Goal: Transaction & Acquisition: Purchase product/service

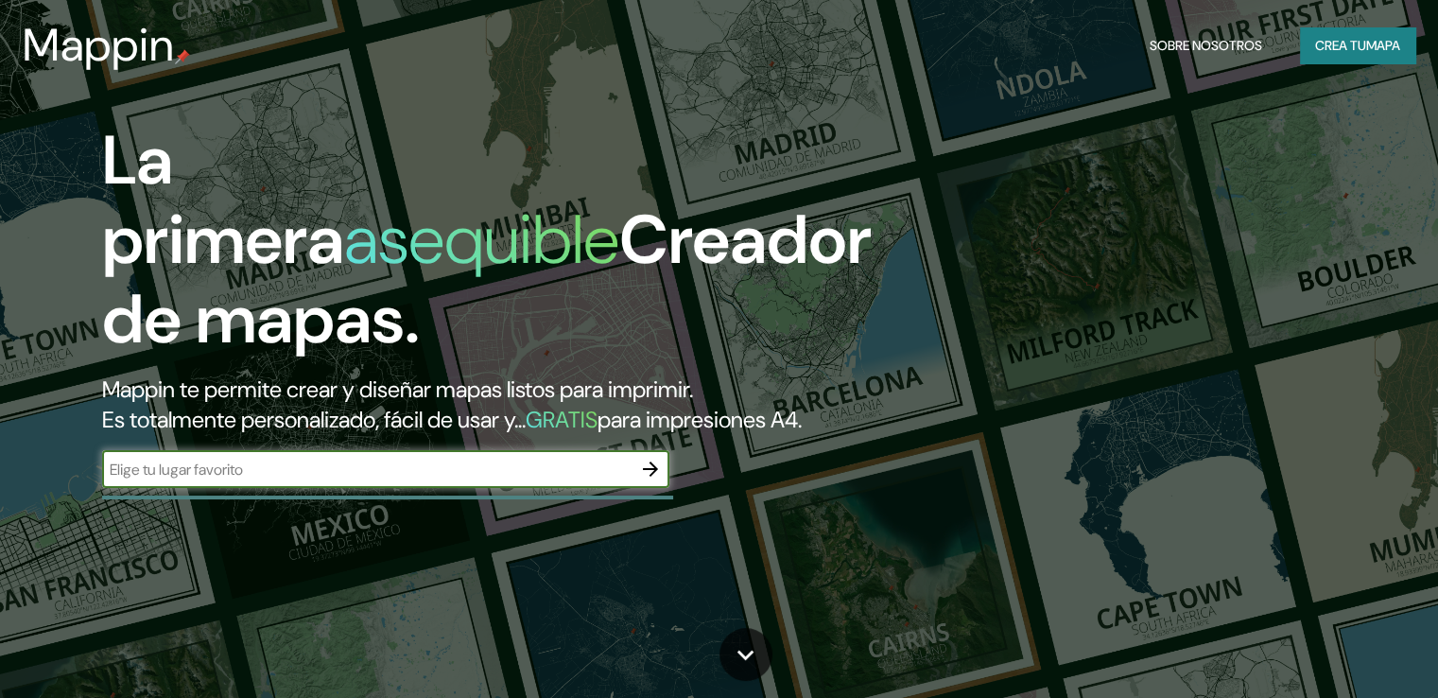
click at [295, 480] on input "text" at bounding box center [366, 470] width 529 height 22
type input "[GEOGRAPHIC_DATA]"
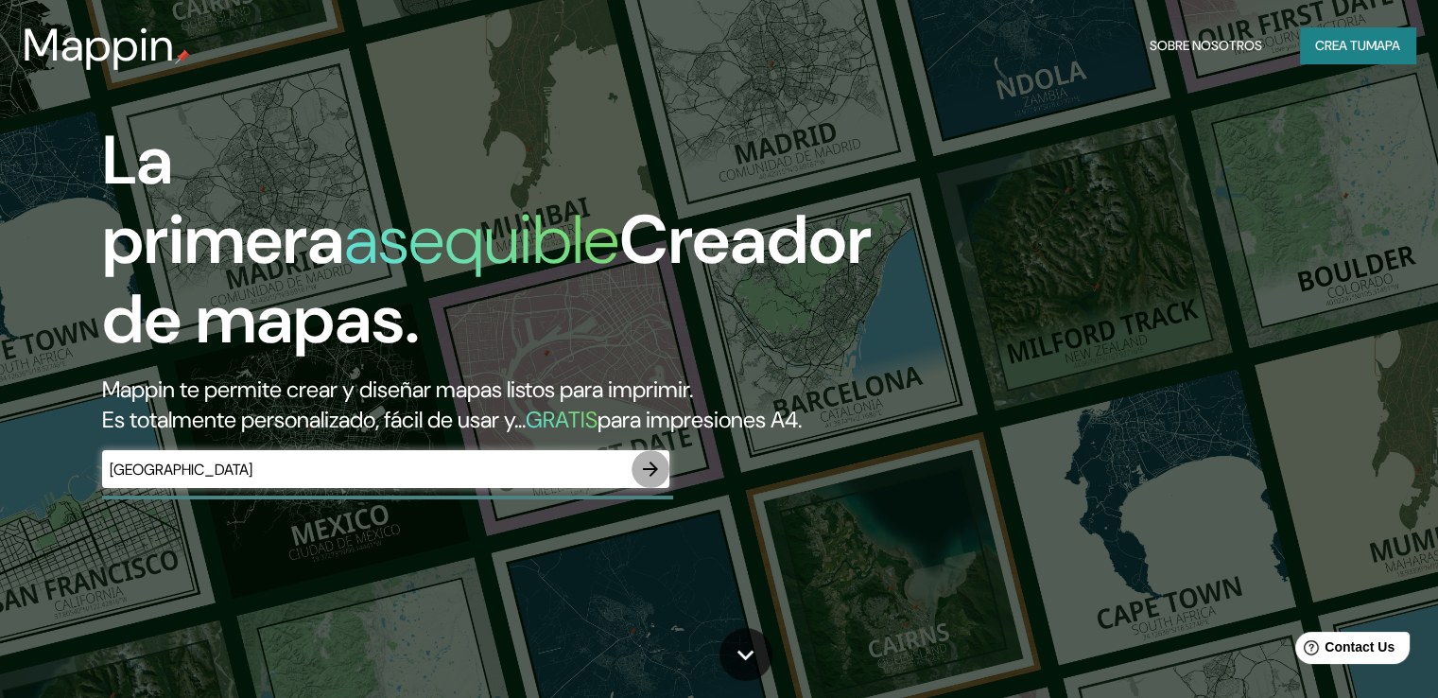
click at [654, 477] on icon "button" at bounding box center [650, 468] width 15 height 15
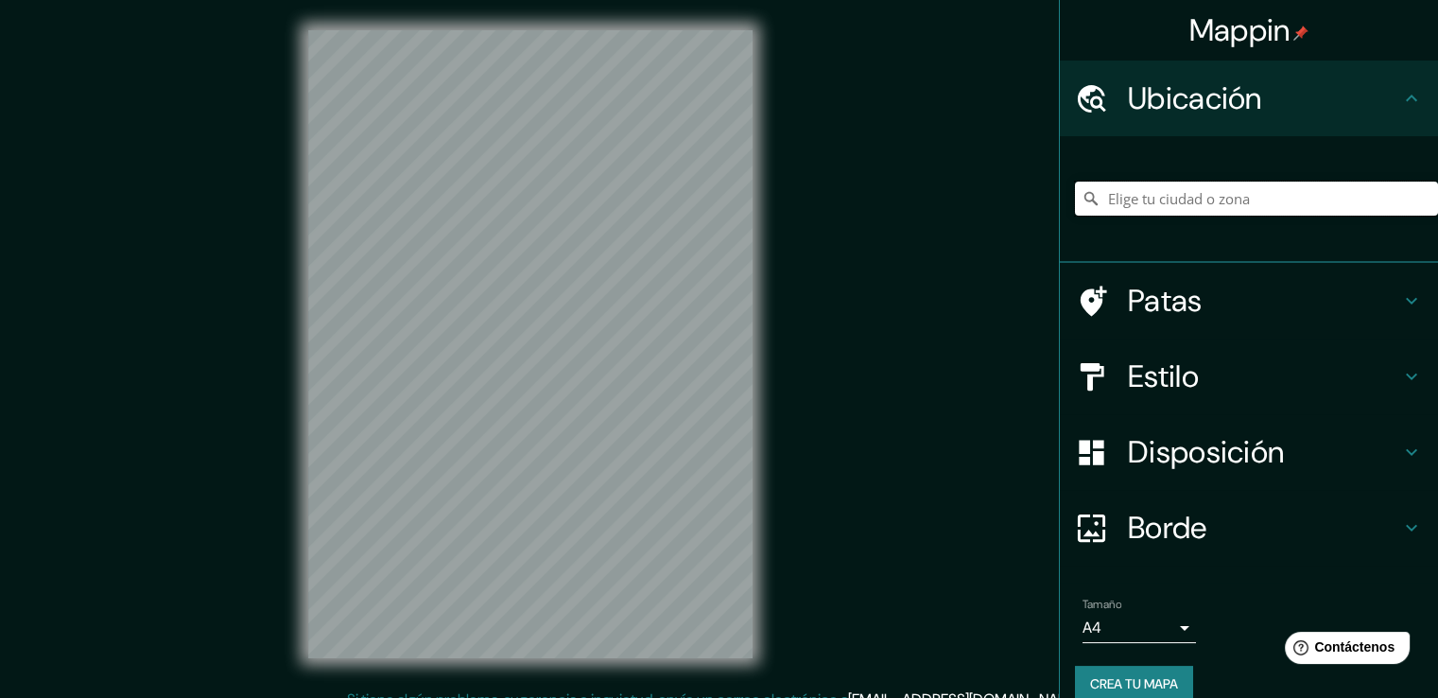
click at [1248, 198] on input "Elige tu ciudad o zona" at bounding box center [1256, 199] width 363 height 34
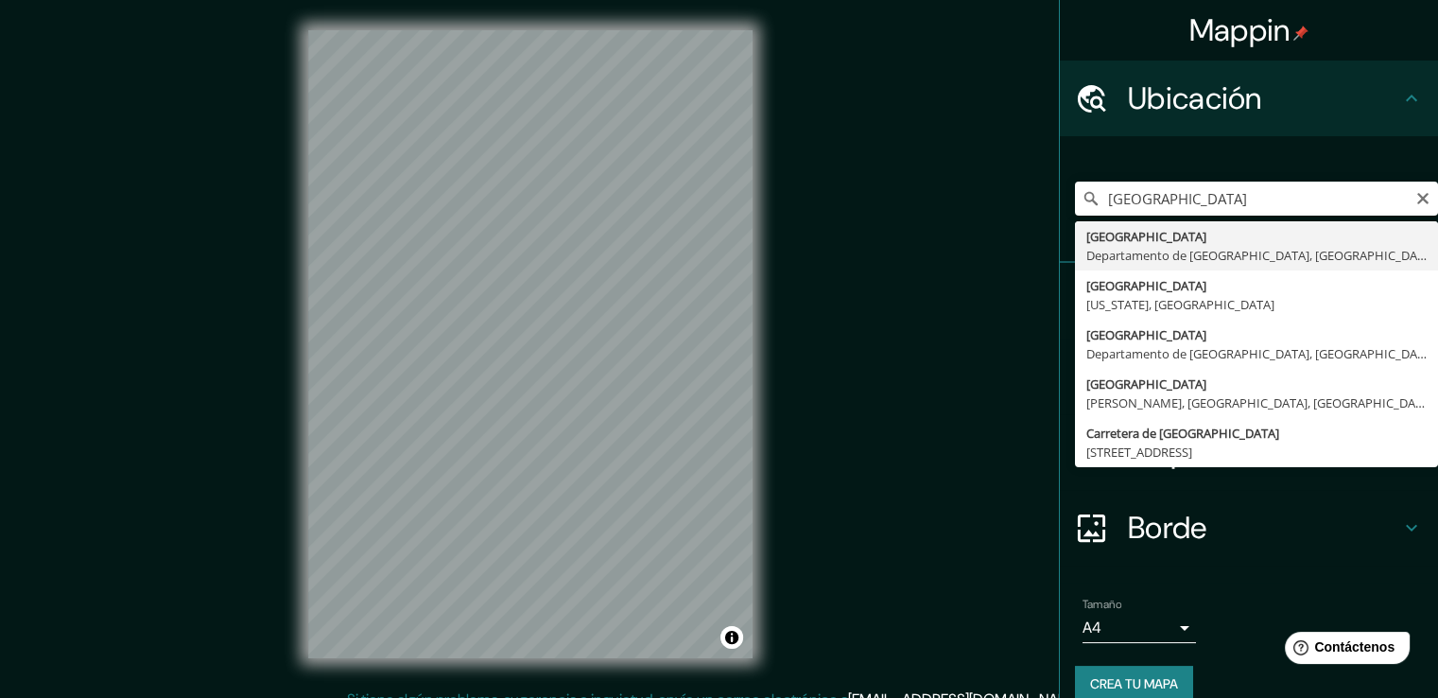
type input "[GEOGRAPHIC_DATA], [GEOGRAPHIC_DATA], [GEOGRAPHIC_DATA]"
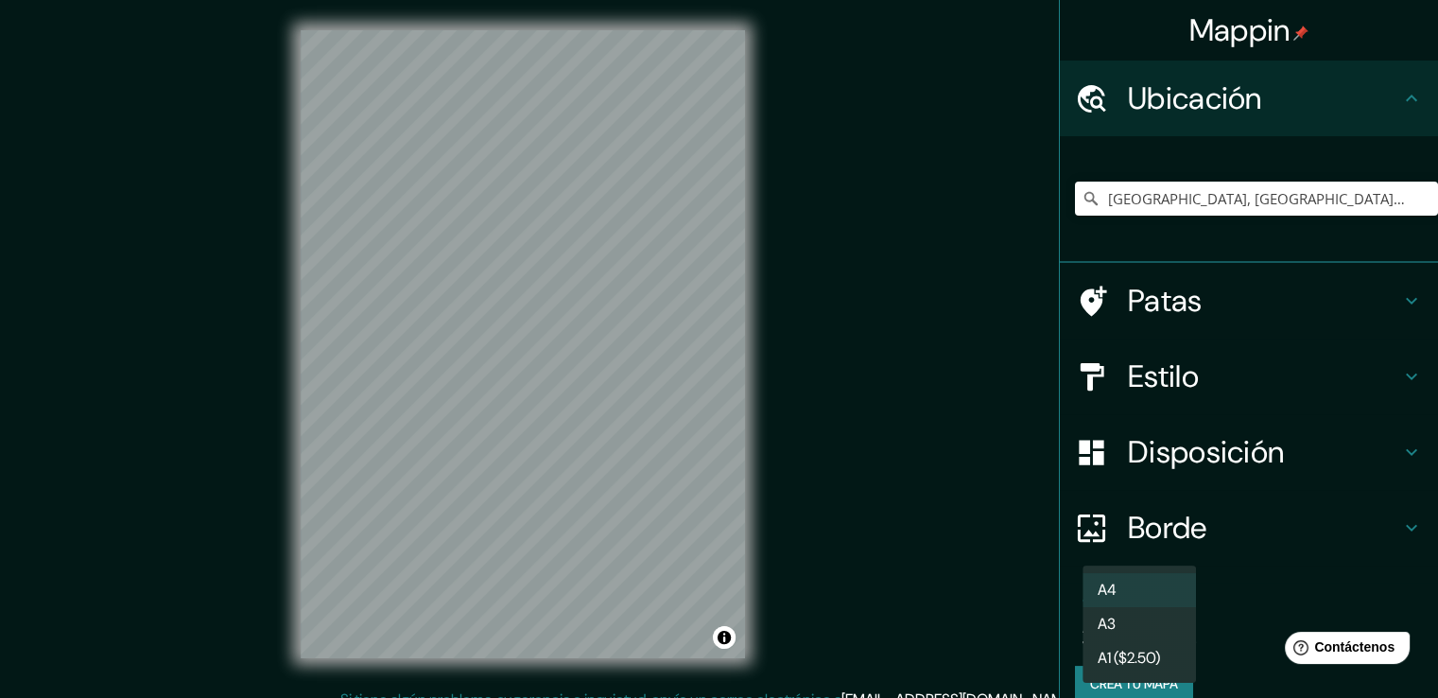
click at [1168, 626] on body "Mappin Ubicación [GEOGRAPHIC_DATA], [GEOGRAPHIC_DATA], [GEOGRAPHIC_DATA] Patas …" at bounding box center [719, 349] width 1438 height 698
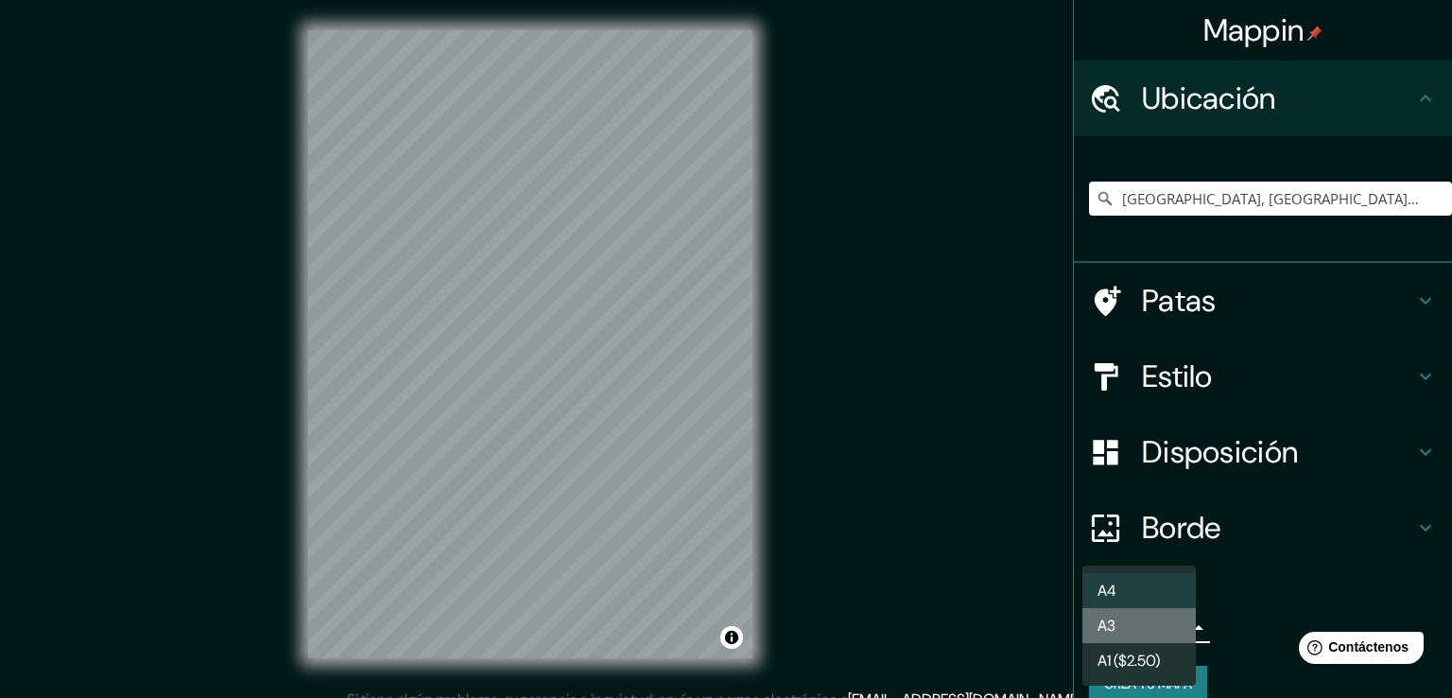
click at [1169, 629] on li "A3" at bounding box center [1139, 625] width 113 height 35
type input "a4"
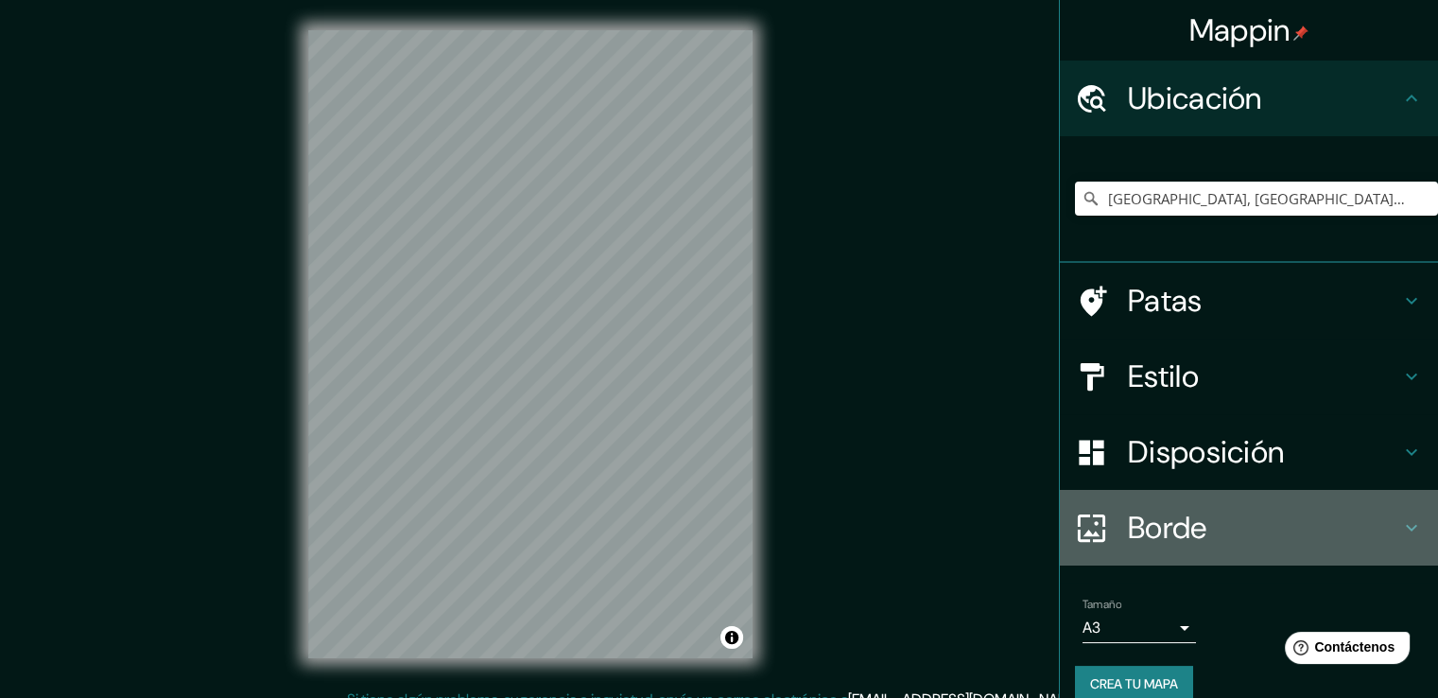
click at [1225, 526] on h4 "Borde" at bounding box center [1264, 528] width 272 height 38
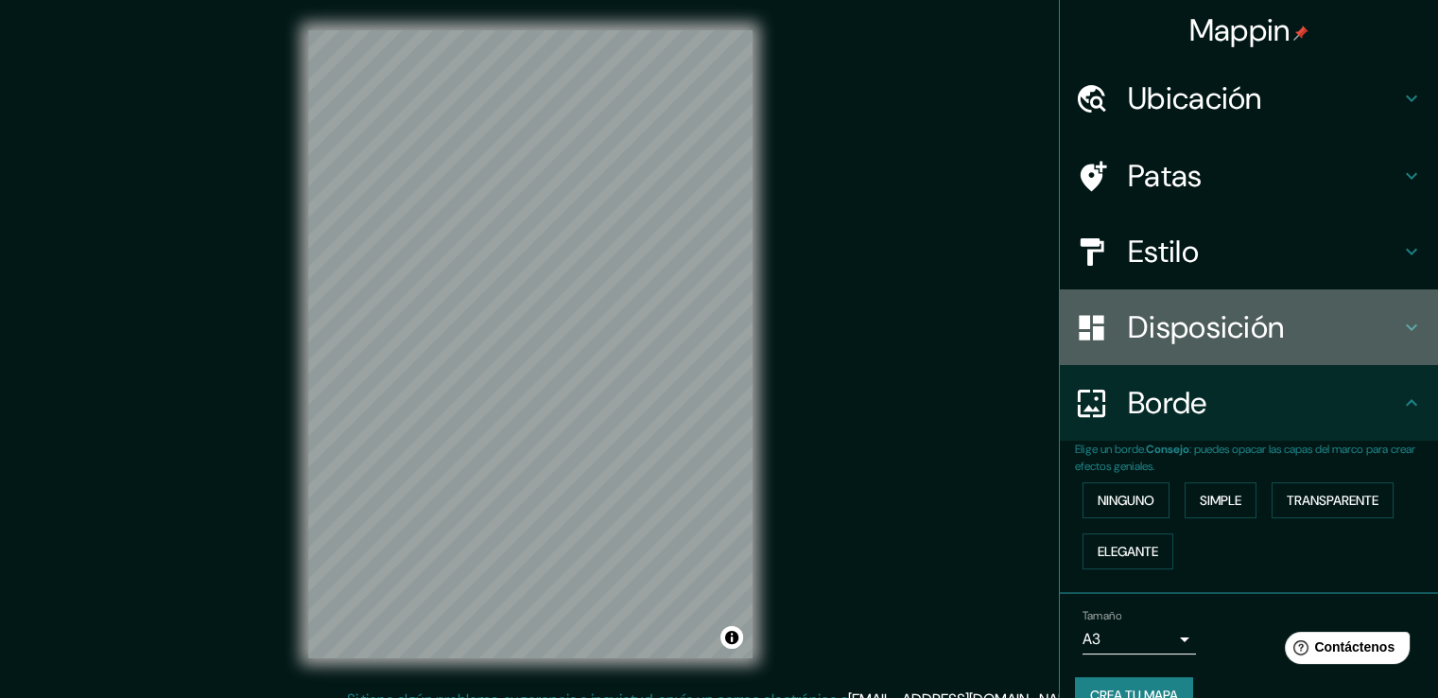
click at [1233, 332] on font "Disposición" at bounding box center [1206, 327] width 156 height 40
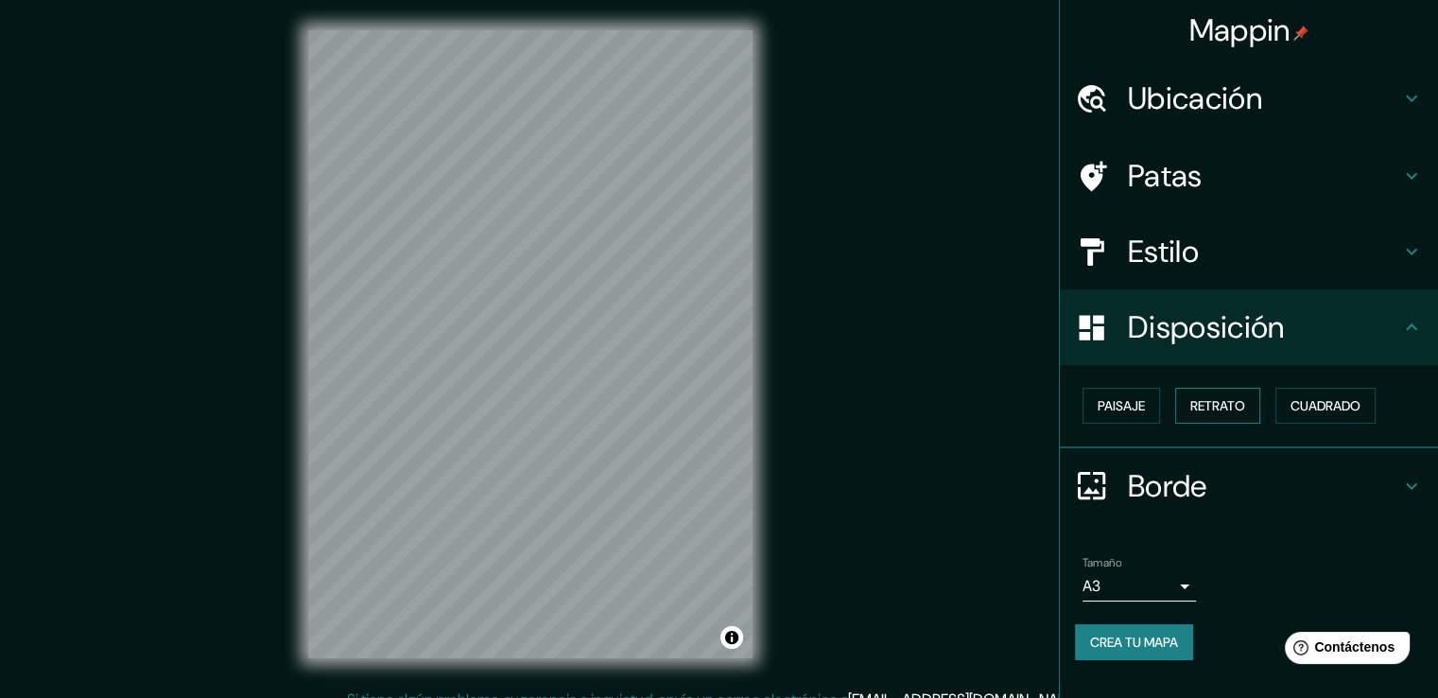
click at [1244, 409] on font "Retrato" at bounding box center [1217, 405] width 55 height 17
click at [1124, 406] on font "Paisaje" at bounding box center [1121, 405] width 47 height 17
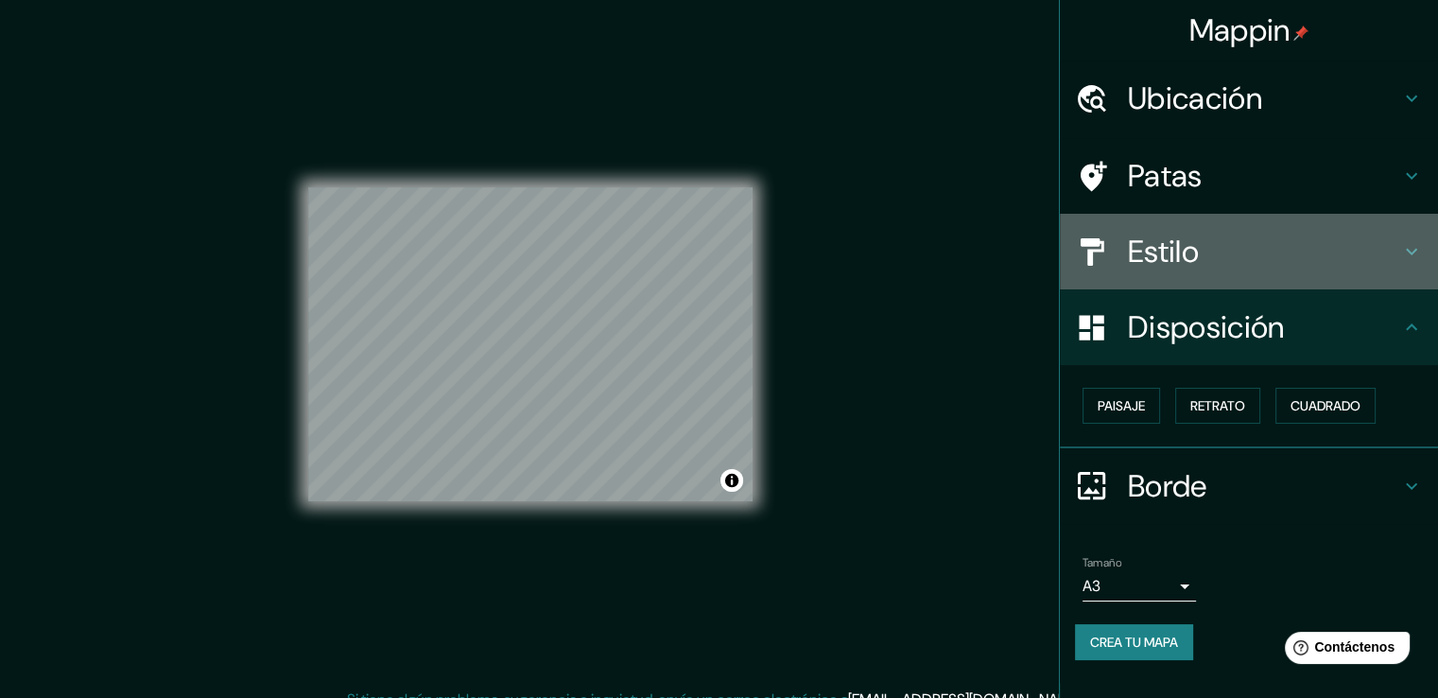
click at [1229, 245] on h4 "Estilo" at bounding box center [1264, 252] width 272 height 38
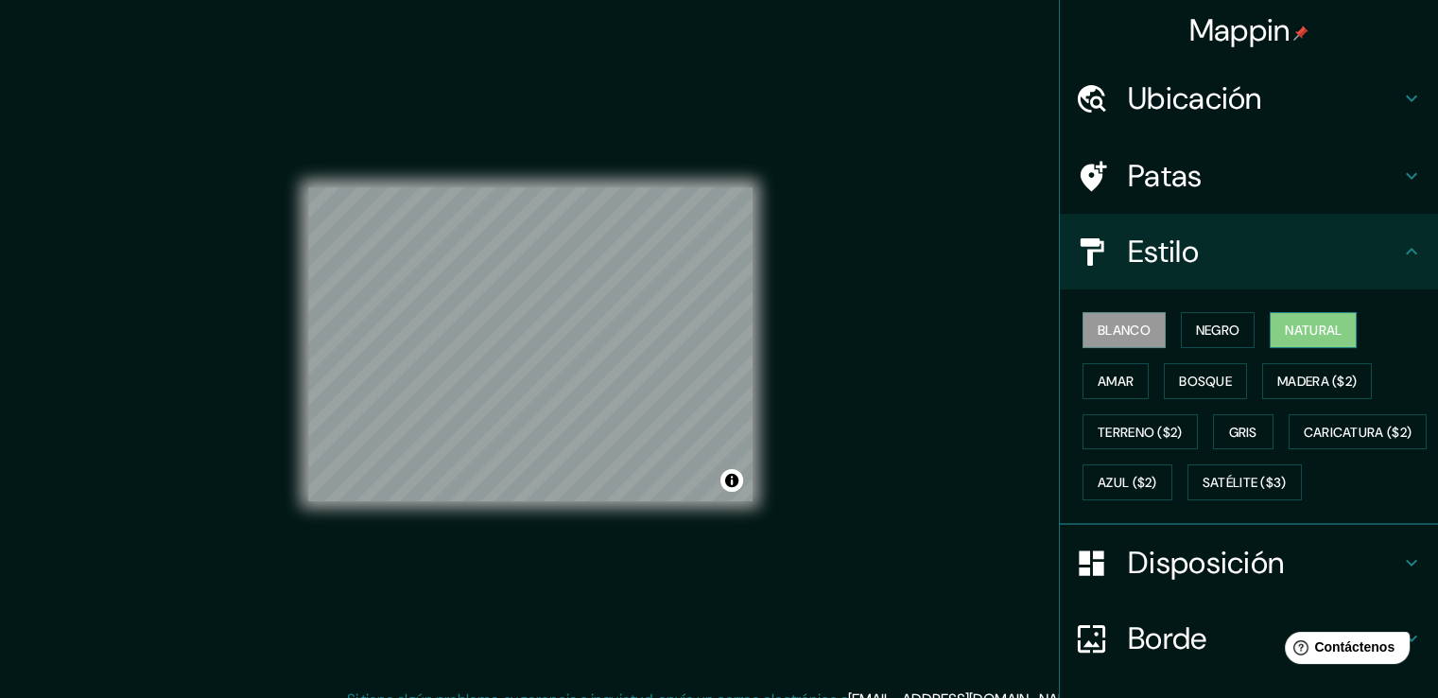
click at [1314, 321] on font "Natural" at bounding box center [1313, 329] width 57 height 17
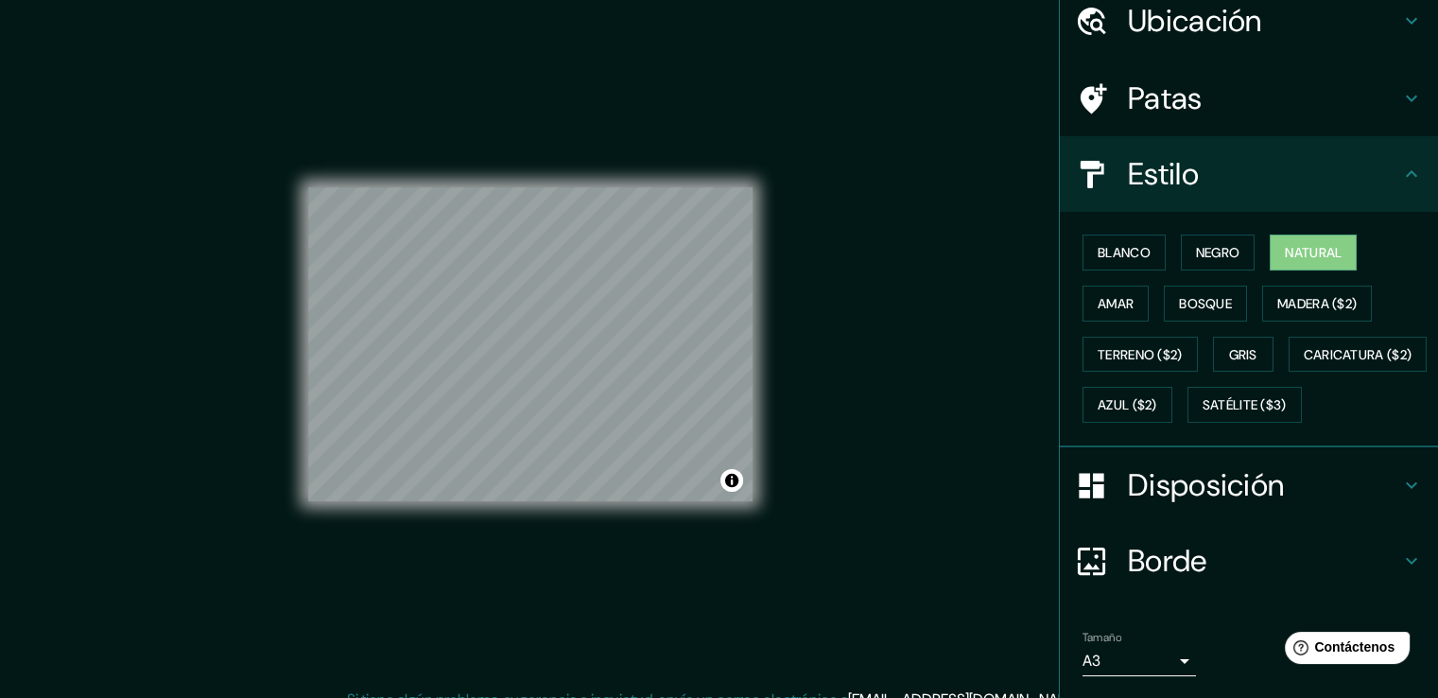
scroll to position [183, 0]
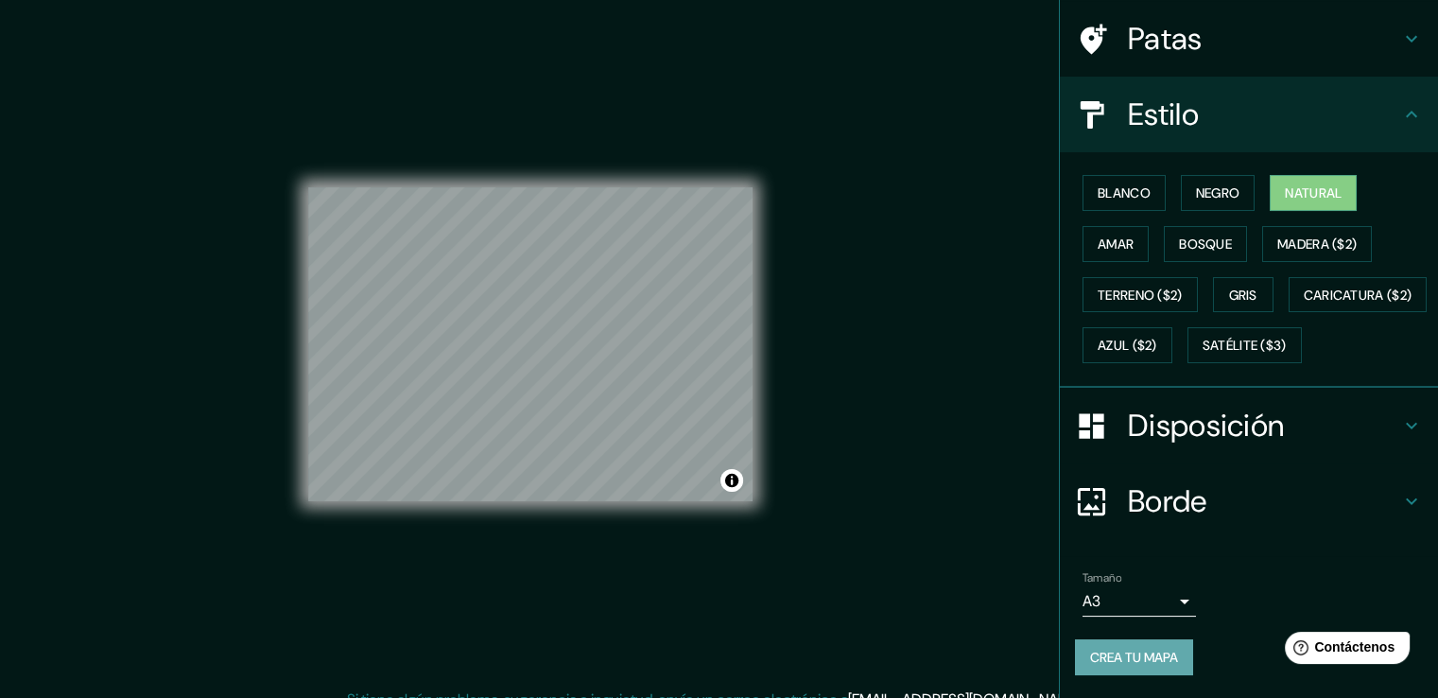
click at [1162, 651] on font "Crea tu mapa" at bounding box center [1134, 657] width 88 height 17
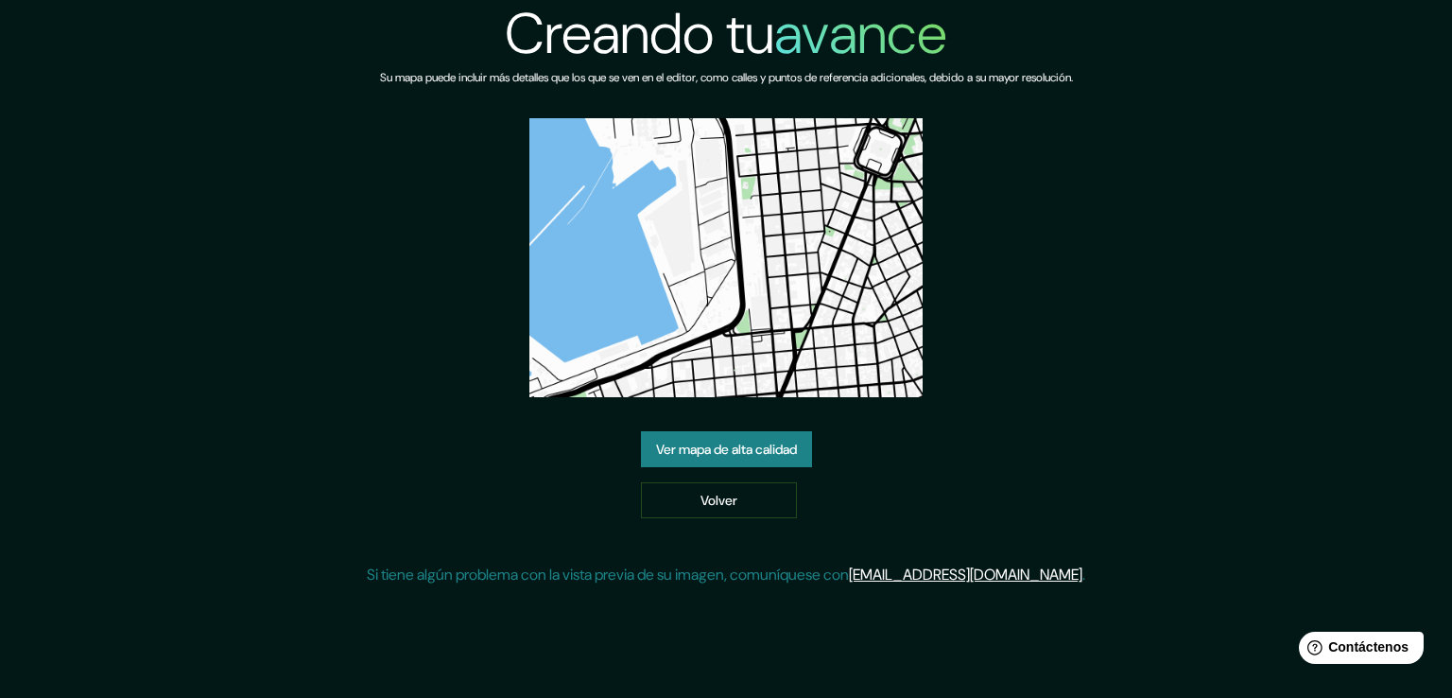
click at [702, 448] on font "Ver mapa de alta calidad" at bounding box center [726, 449] width 141 height 17
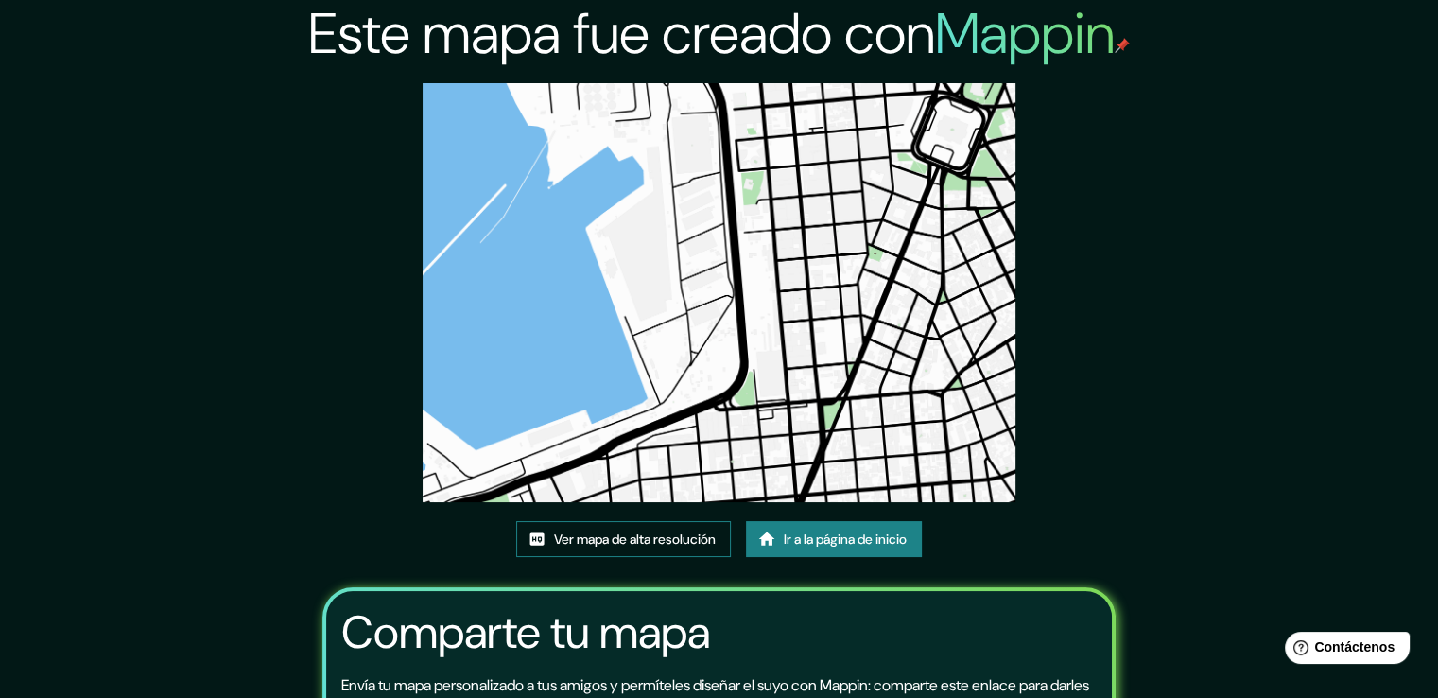
click at [651, 527] on font "Ver mapa de alta resolución" at bounding box center [635, 539] width 162 height 25
